Goal: Task Accomplishment & Management: Manage account settings

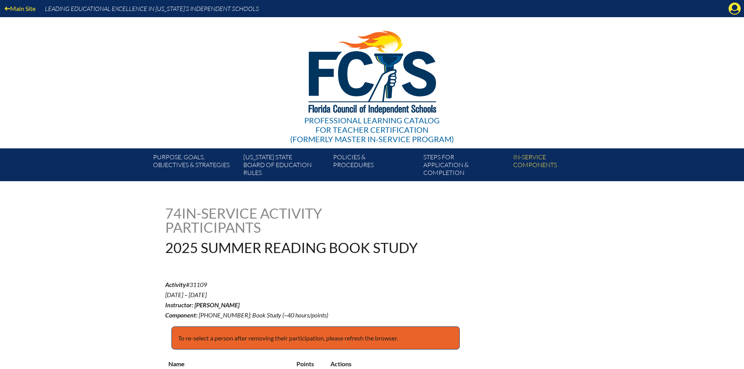
select select "15"
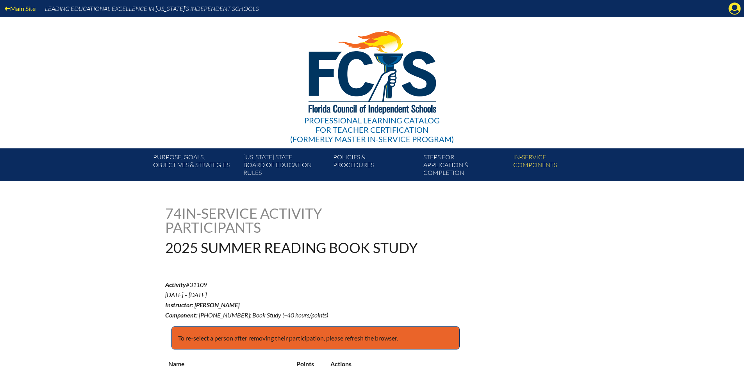
select select "15"
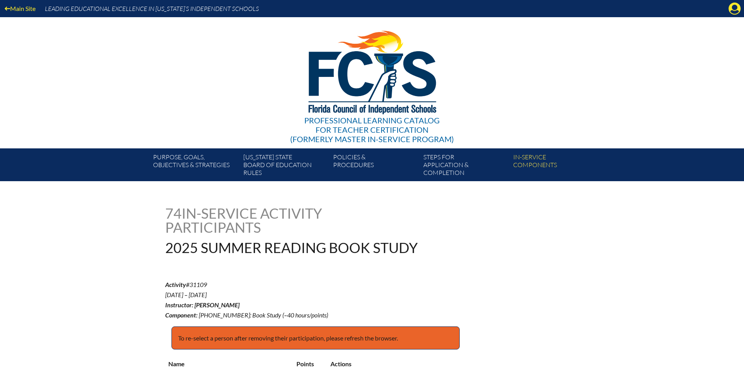
select select "15"
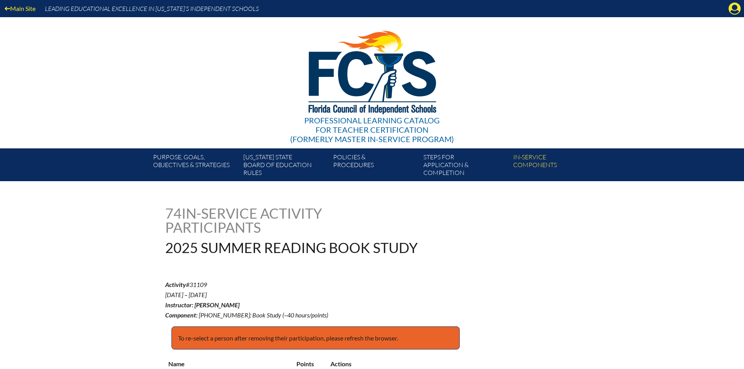
select select "15"
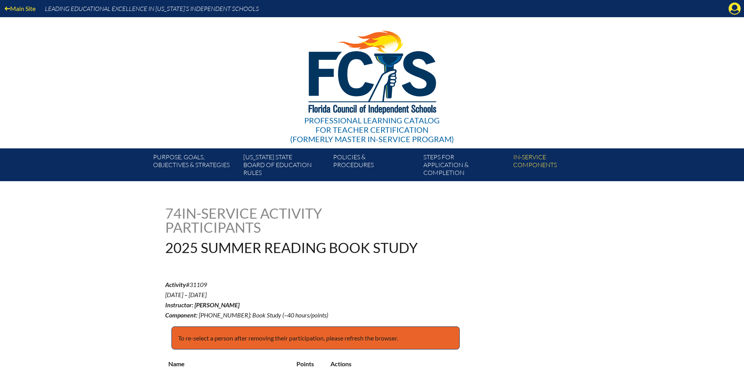
select select "15"
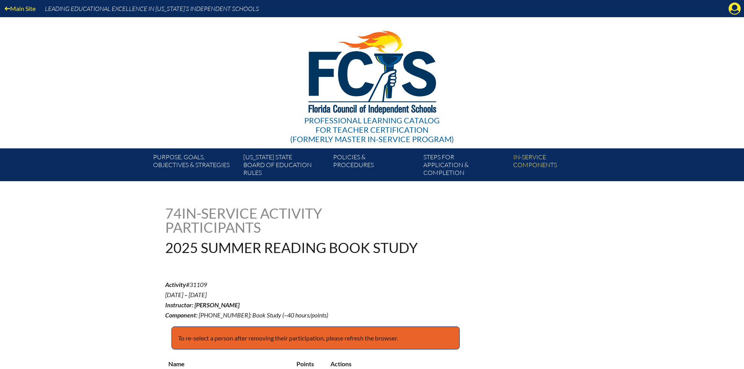
select select "15"
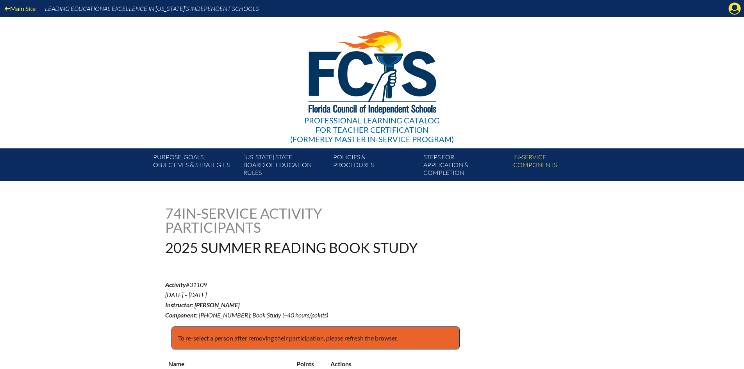
select select "15"
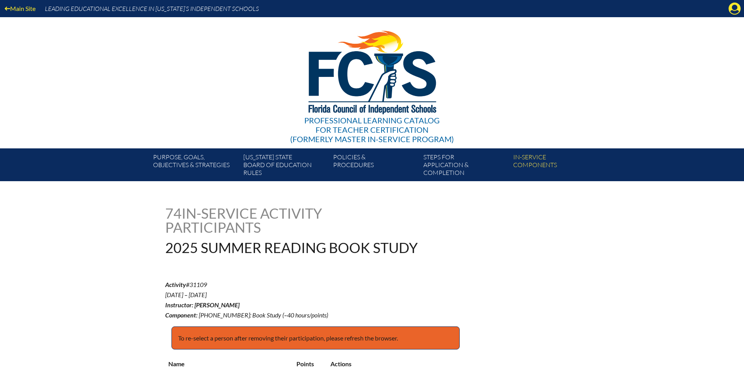
select select "15"
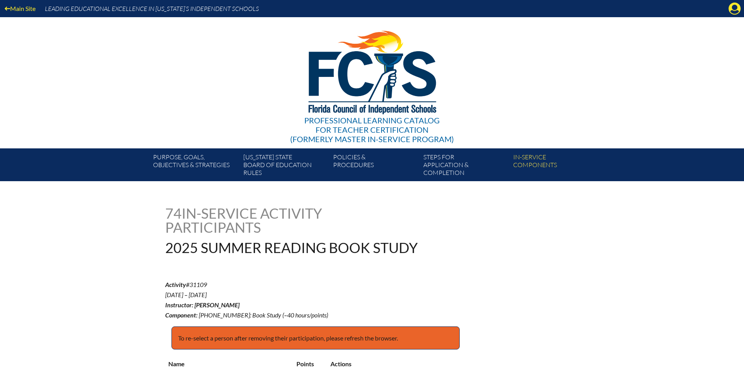
select select "15"
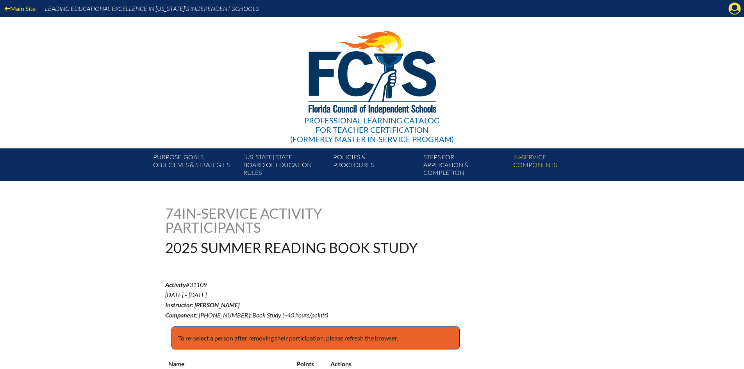
select select "15"
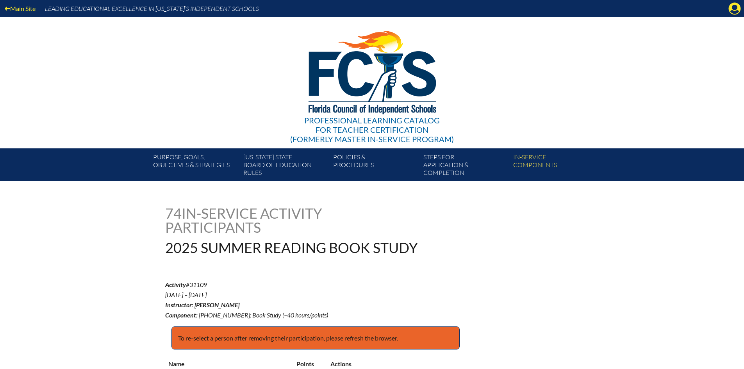
select select "15"
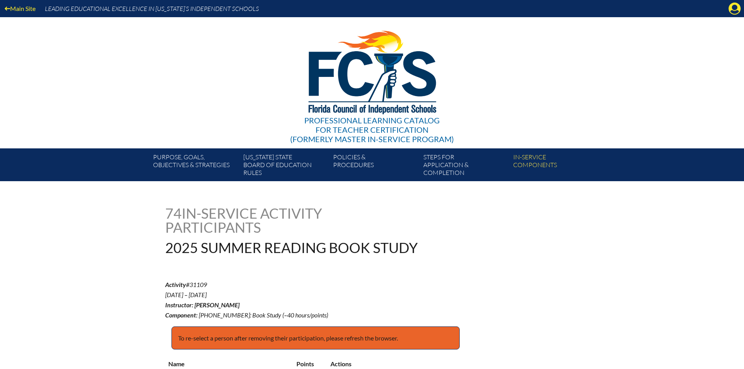
select select "15"
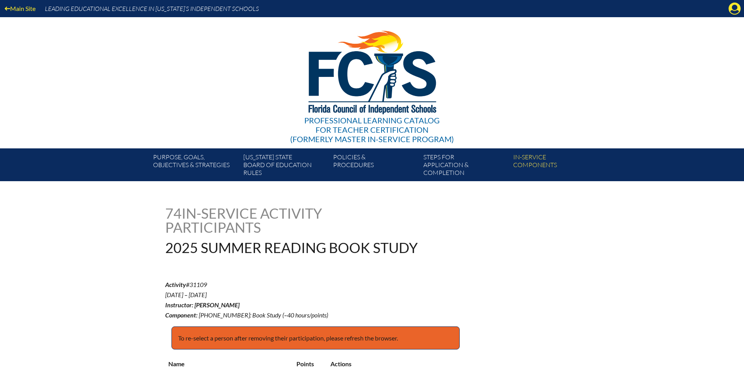
select select "15"
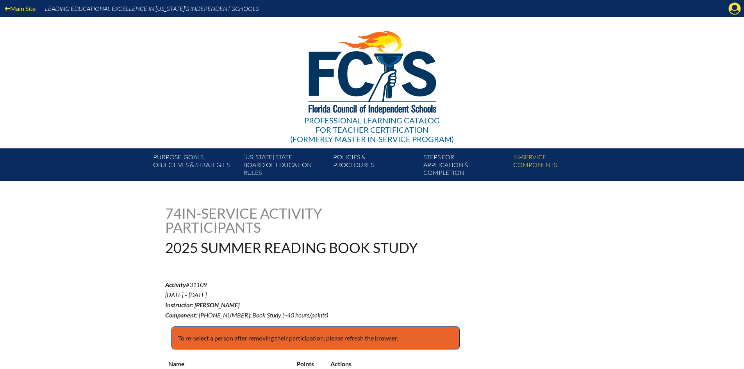
select select "15"
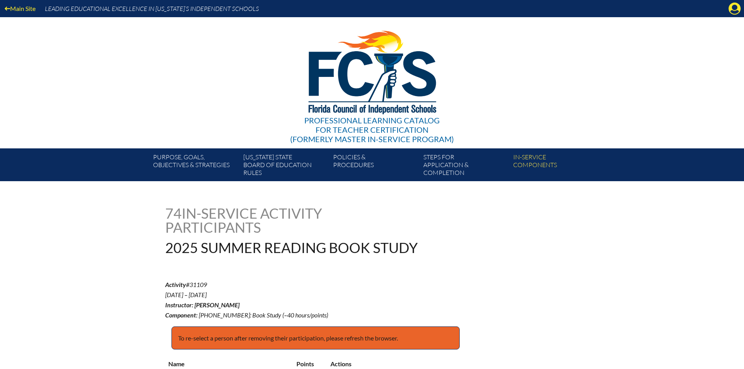
select select "15"
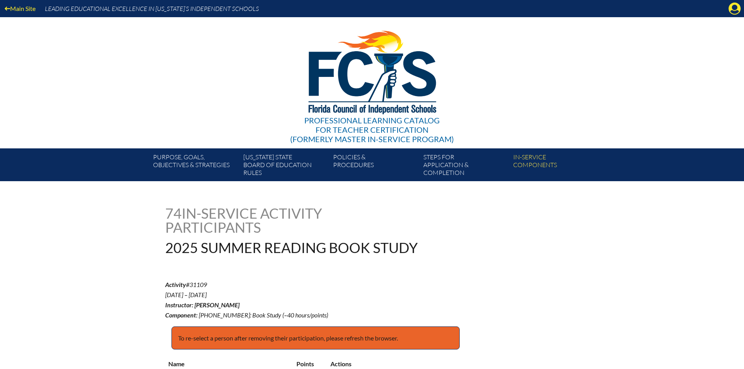
select select "15"
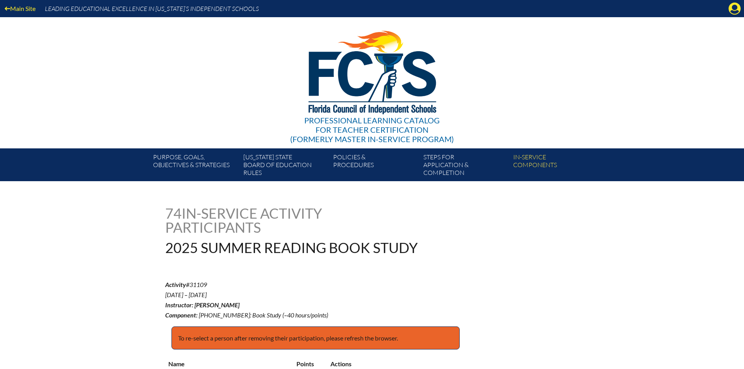
select select "15"
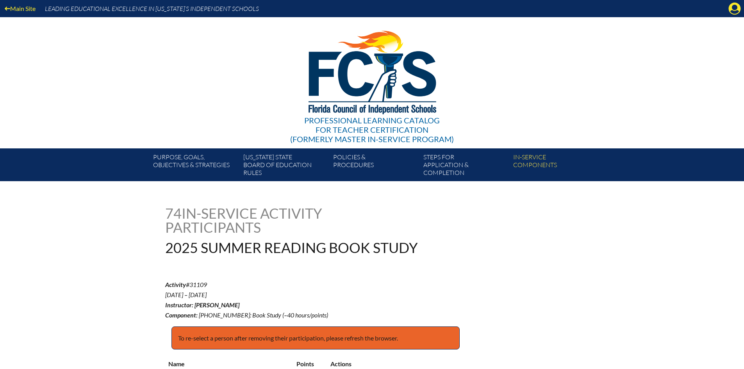
select select "15"
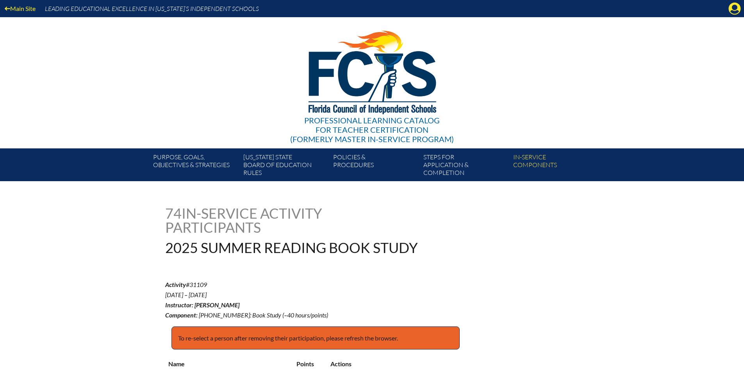
select select "15"
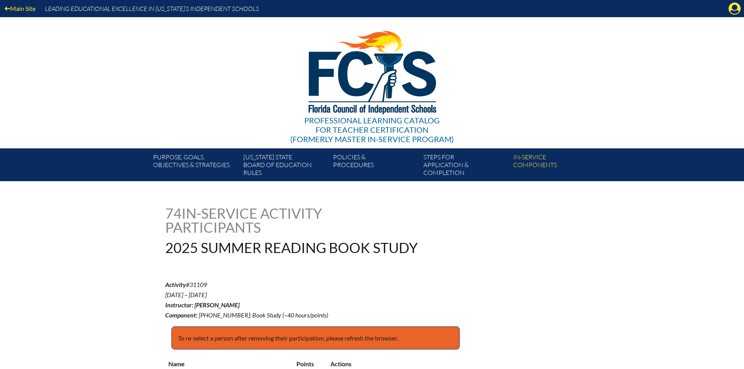
select select "15"
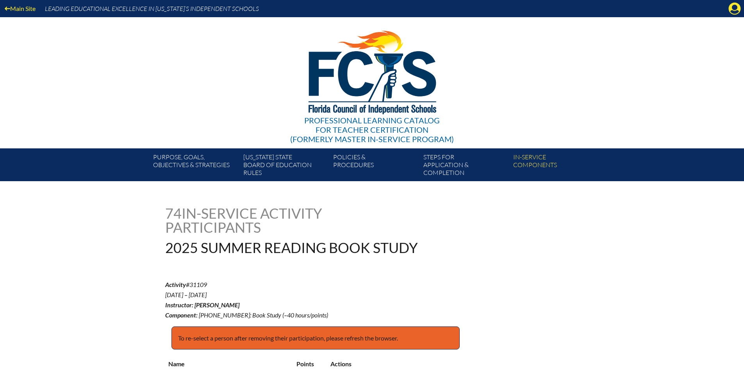
select select "15"
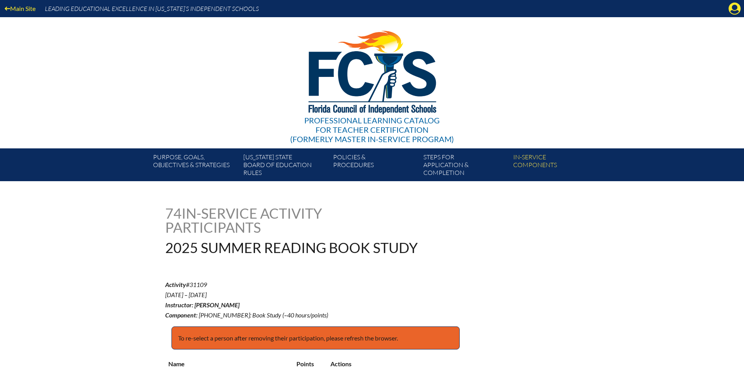
select select "15"
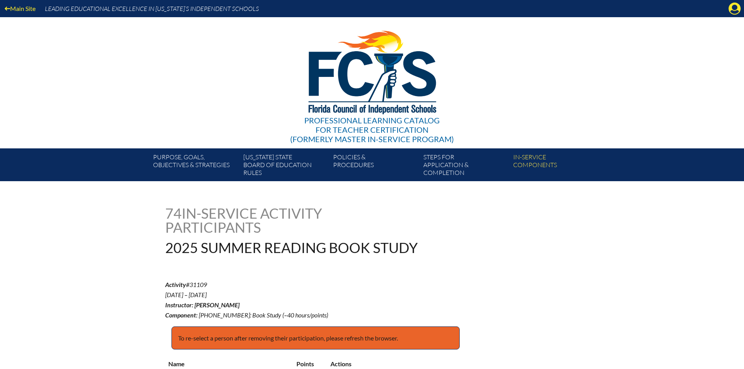
select select "15"
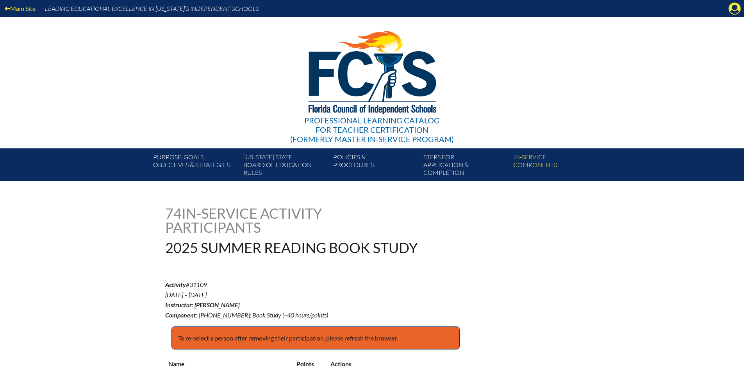
select select "15"
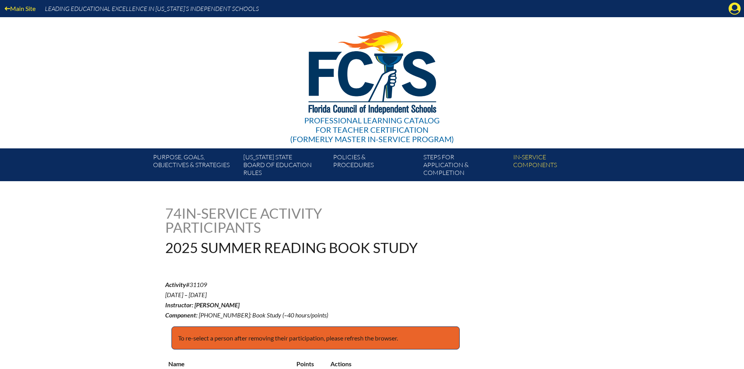
select select "15"
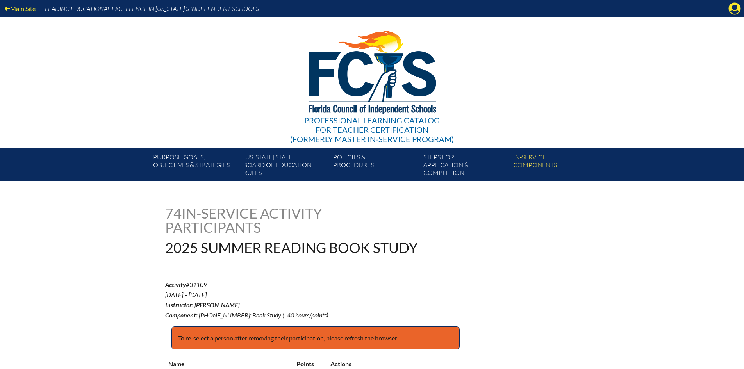
select select "15"
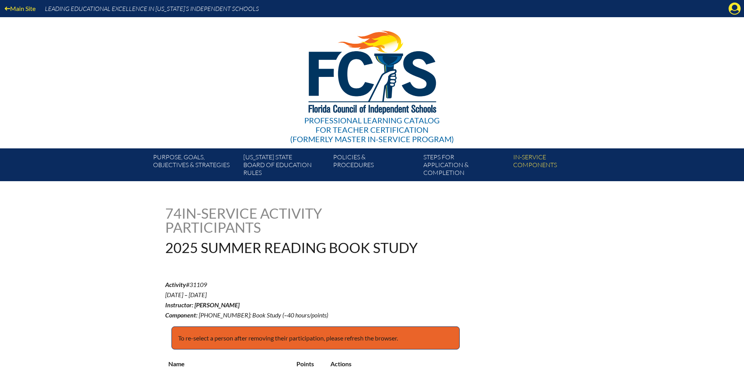
select select "15"
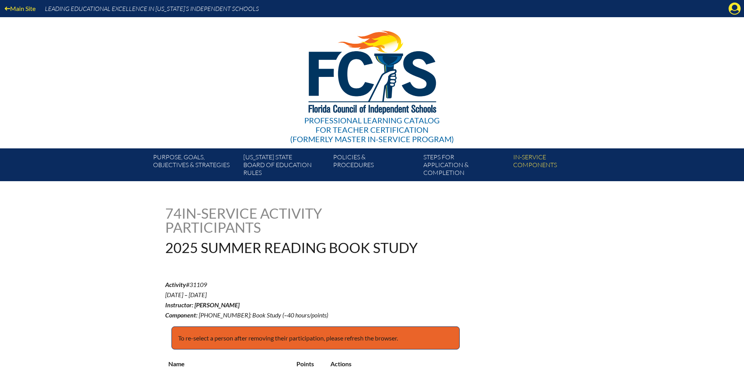
select select "15"
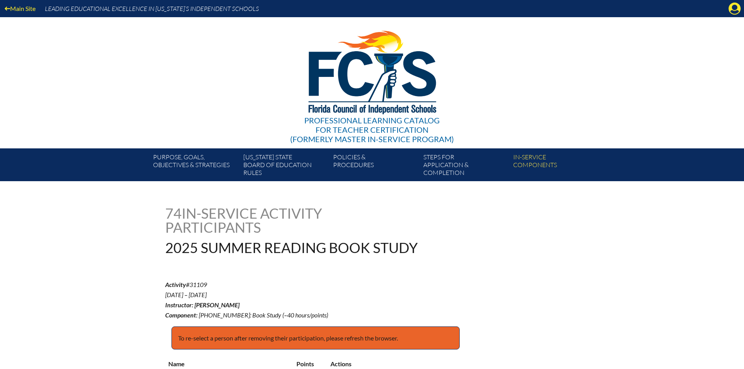
select select "15"
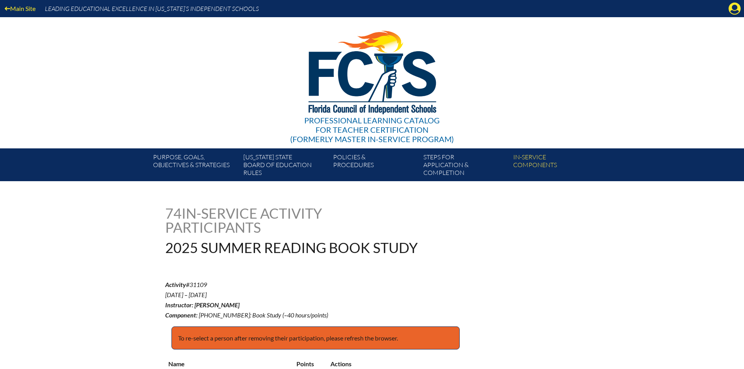
select select "15"
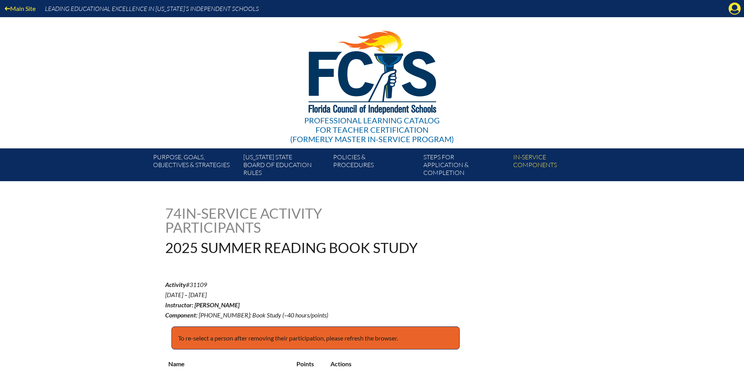
select select "15"
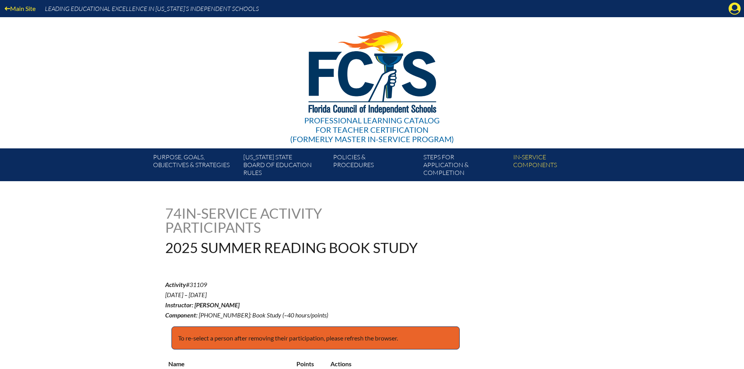
select select "15"
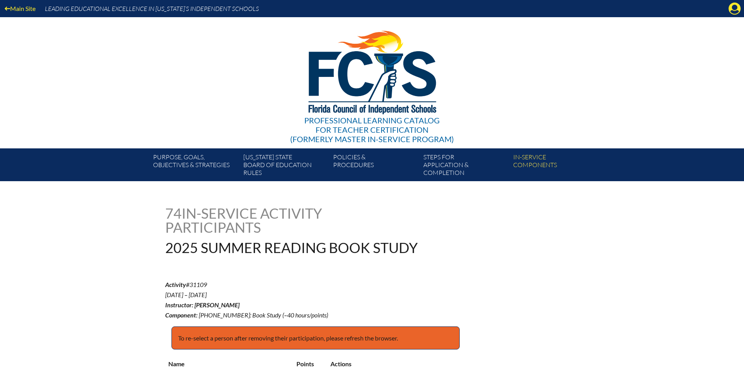
select select "15"
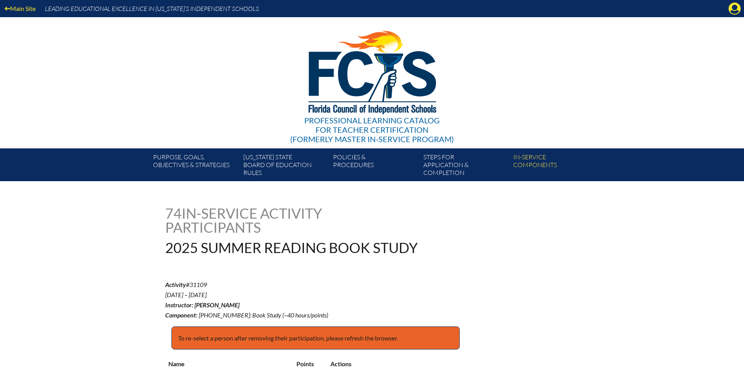
select select "15"
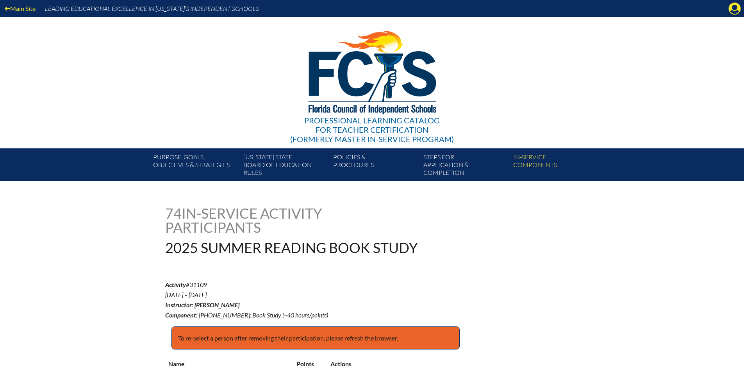
select select "15"
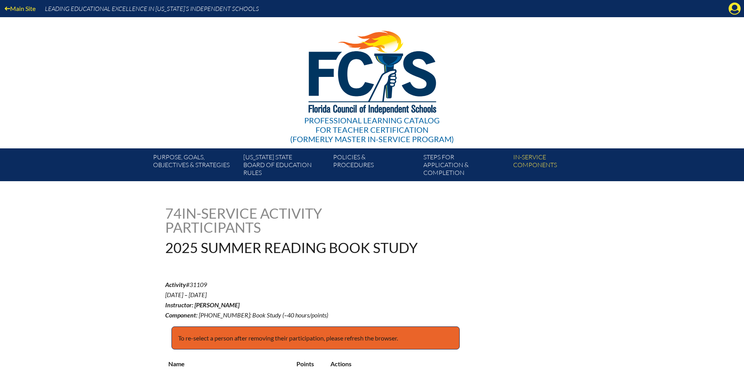
select select "15"
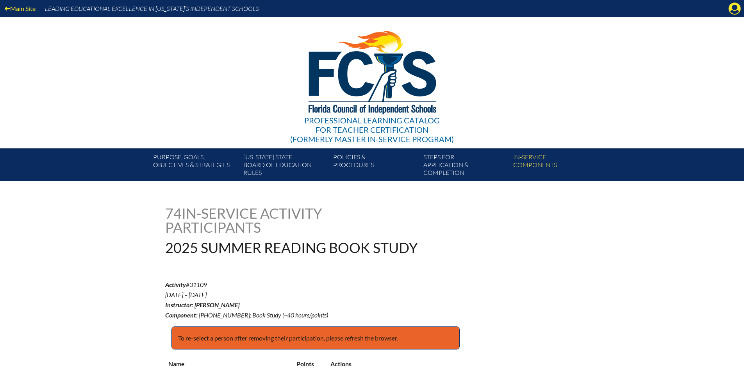
select select "15"
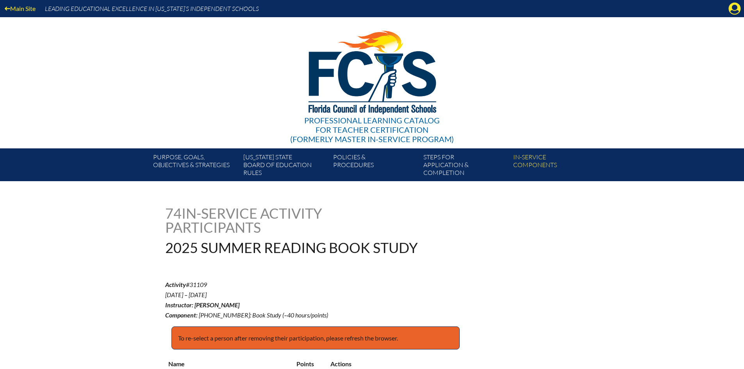
select select "15"
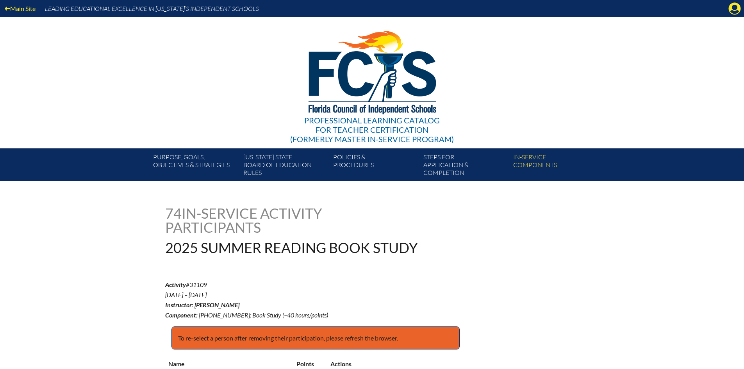
select select "15"
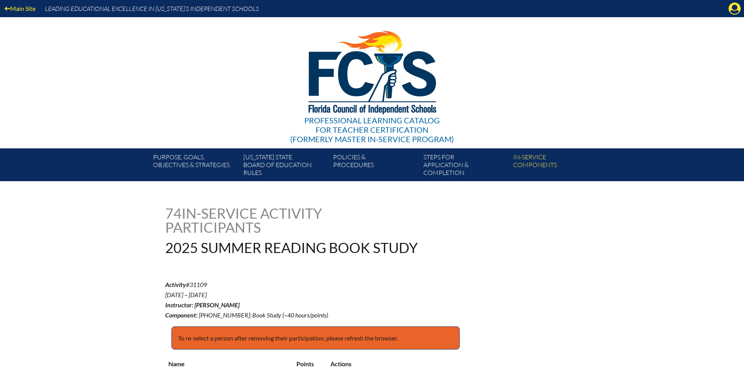
select select "15"
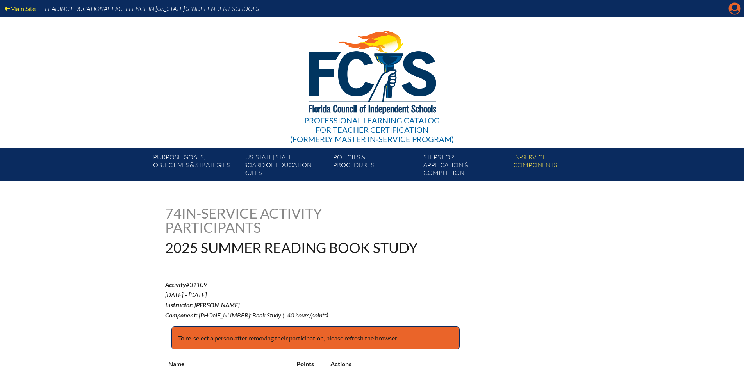
click at [735, 9] on icon "Manage account" at bounding box center [734, 8] width 12 height 12
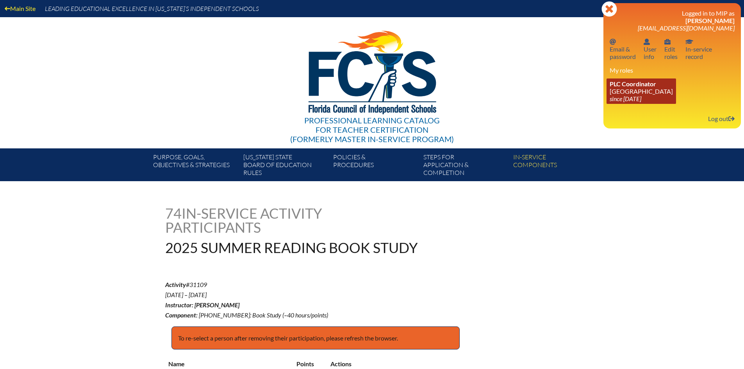
click at [633, 91] on link "PLC Coordinator [GEOGRAPHIC_DATA] since [DATE]" at bounding box center [641, 90] width 70 height 25
